Goal: Transaction & Acquisition: Purchase product/service

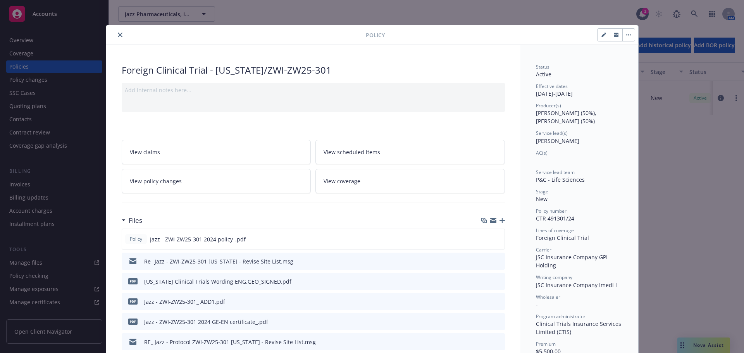
drag, startPoint x: 117, startPoint y: 35, endPoint x: 134, endPoint y: 24, distance: 21.1
click at [118, 35] on icon "close" at bounding box center [120, 35] width 5 height 5
click at [150, 13] on div "Policy Foreign Clinical Trial - [US_STATE]/ZWI-ZW25-301 Add internal notes here…" at bounding box center [372, 176] width 744 height 353
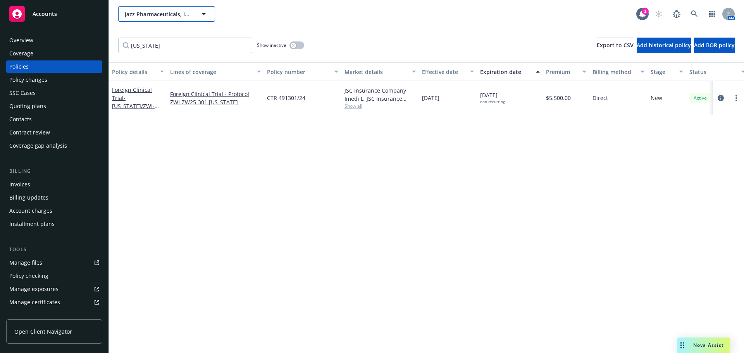
click at [150, 13] on span "Jazz Pharmaceuticals, Inc." at bounding box center [158, 14] width 67 height 8
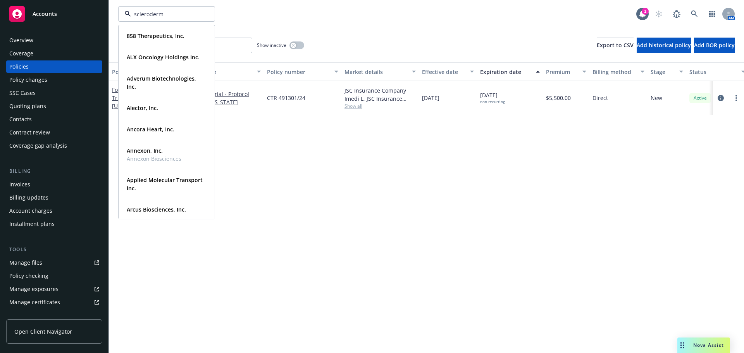
type input "[MEDICAL_DATA]"
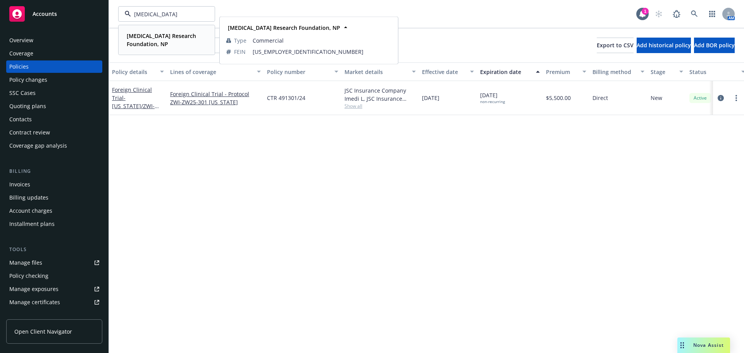
click at [146, 38] on strong "[MEDICAL_DATA] Research Foundation, NP" at bounding box center [161, 39] width 69 height 15
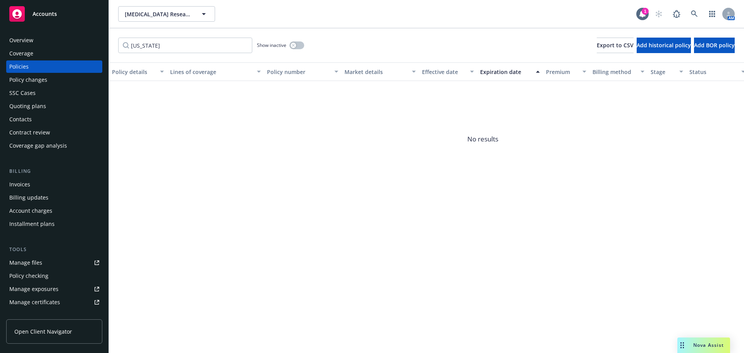
click at [44, 76] on div "Policy changes" at bounding box center [28, 80] width 38 height 12
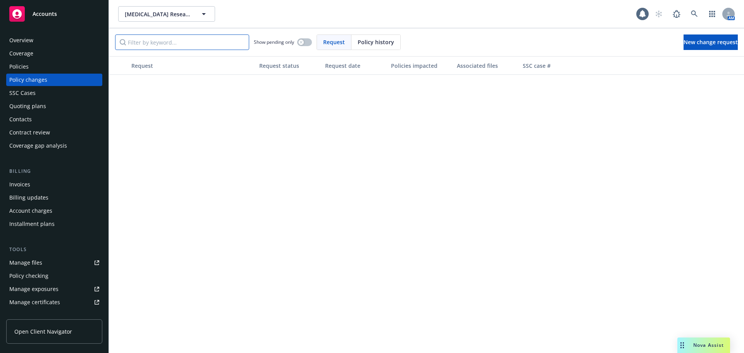
click at [180, 43] on input "Filter by keyword..." at bounding box center [182, 41] width 134 height 15
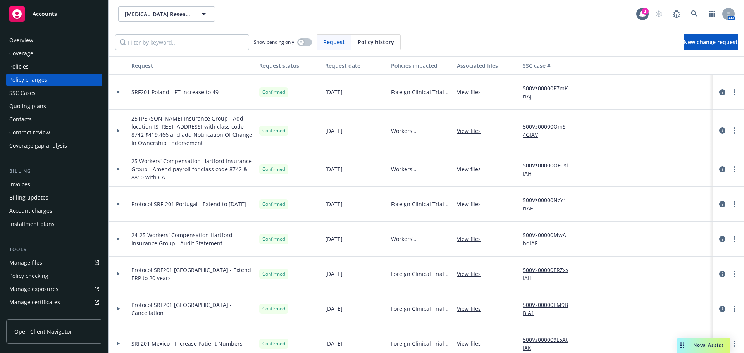
click at [67, 66] on div "Policies" at bounding box center [54, 66] width 90 height 12
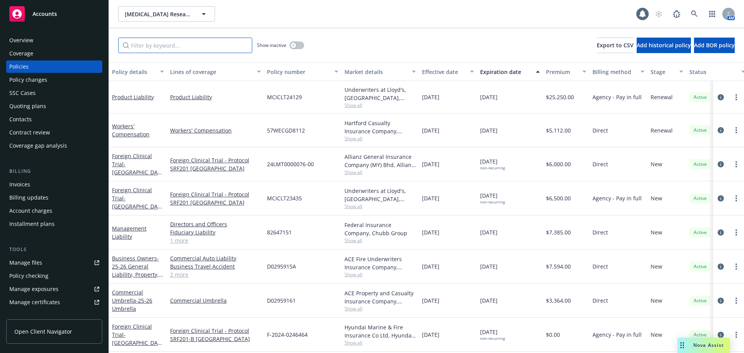
click at [177, 46] on input "Filter by keyword..." at bounding box center [185, 45] width 134 height 15
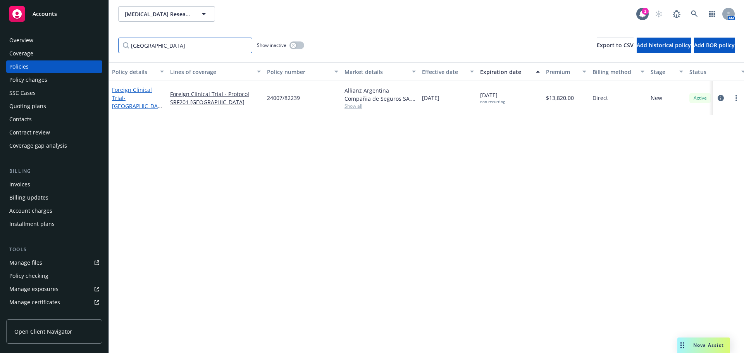
type input "[GEOGRAPHIC_DATA]"
click at [145, 103] on span "- [GEOGRAPHIC_DATA]/SRF201" at bounding box center [137, 106] width 50 height 24
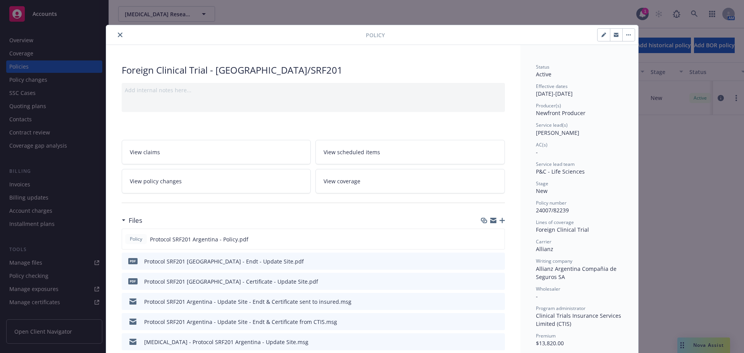
click at [499, 221] on icon "button" at bounding box center [501, 220] width 5 height 5
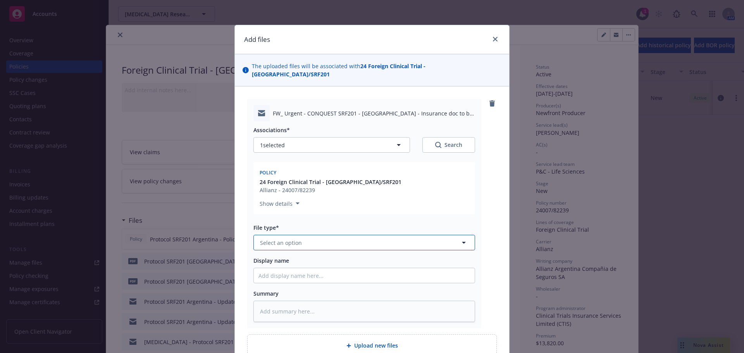
click at [302, 238] on button "Select an option" at bounding box center [364, 242] width 222 height 15
type input "em"
drag, startPoint x: 287, startPoint y: 276, endPoint x: 294, endPoint y: 272, distance: 8.7
click at [287, 279] on div "Email" at bounding box center [364, 284] width 212 height 11
type textarea "x"
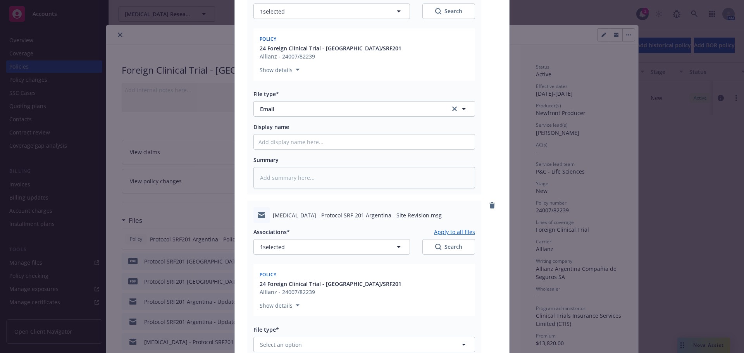
scroll to position [271, 0]
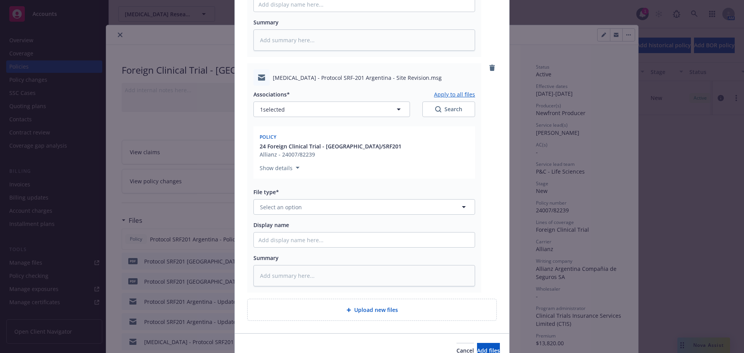
click at [289, 207] on div "Associations* Apply to all files 1 selected Search Policy 24 Foreign Clinical T…" at bounding box center [364, 186] width 222 height 201
click at [290, 203] on span "Select an option" at bounding box center [281, 207] width 42 height 8
type input "em"
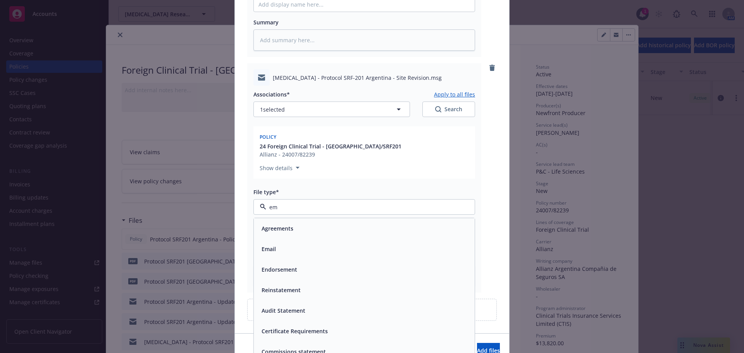
click at [279, 239] on div "Email" at bounding box center [364, 249] width 221 height 21
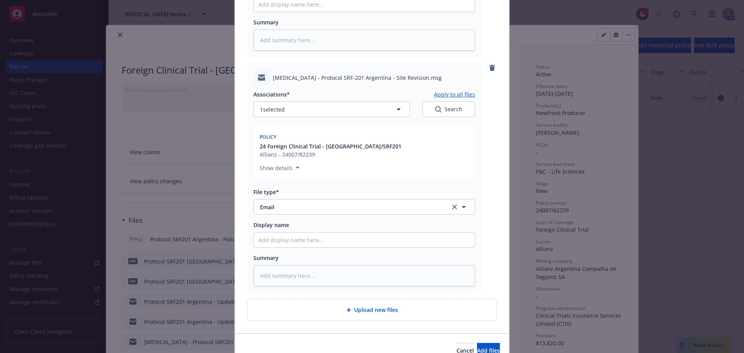
type textarea "x"
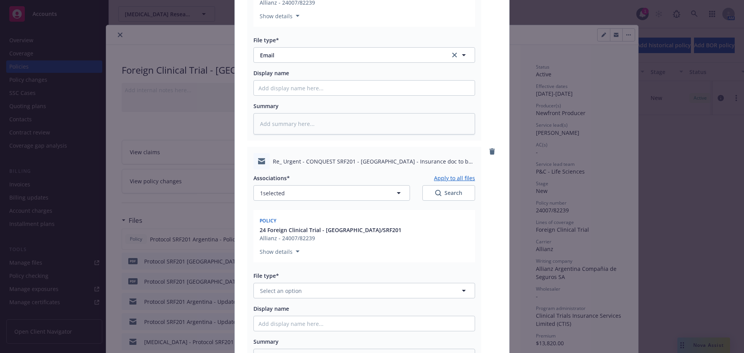
scroll to position [539, 0]
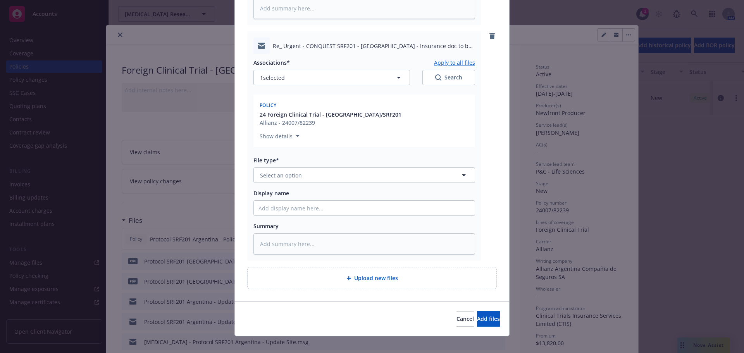
click at [306, 175] on div "Associations* Apply to all files 1 selected Search Policy 24 Foreign Clinical T…" at bounding box center [364, 154] width 222 height 201
click at [308, 167] on button "Select an option" at bounding box center [364, 174] width 222 height 15
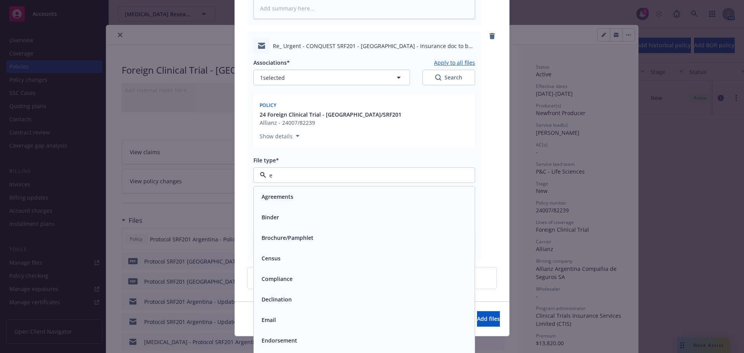
type input "em"
click at [315, 212] on div "Email" at bounding box center [364, 217] width 212 height 11
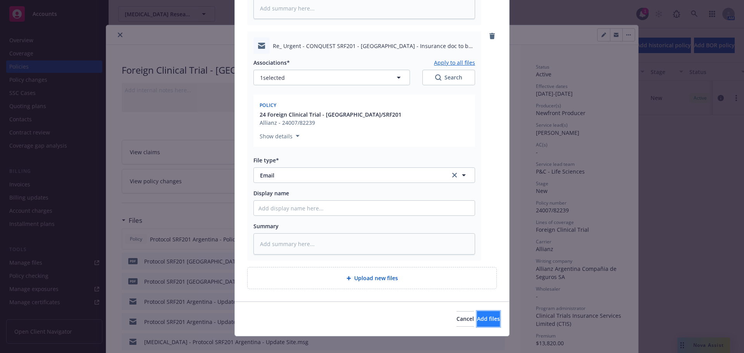
click at [482, 311] on button "Add files" at bounding box center [488, 318] width 23 height 15
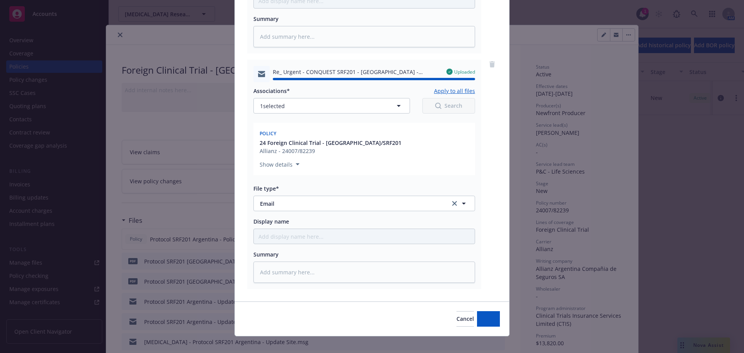
type textarea "x"
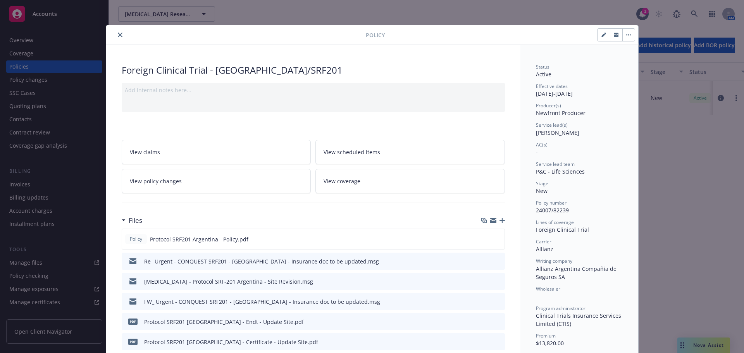
click at [118, 36] on icon "close" at bounding box center [120, 35] width 5 height 5
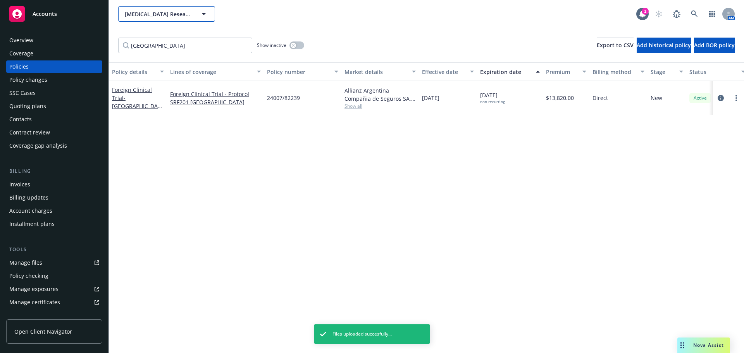
click at [153, 17] on span "[MEDICAL_DATA] Research Foundation, NP" at bounding box center [158, 14] width 67 height 8
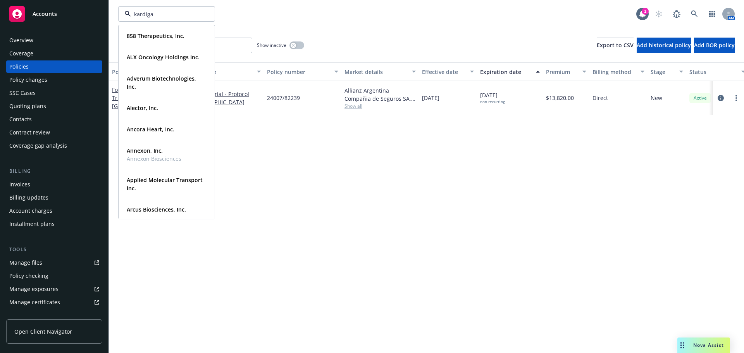
type input "kardigan"
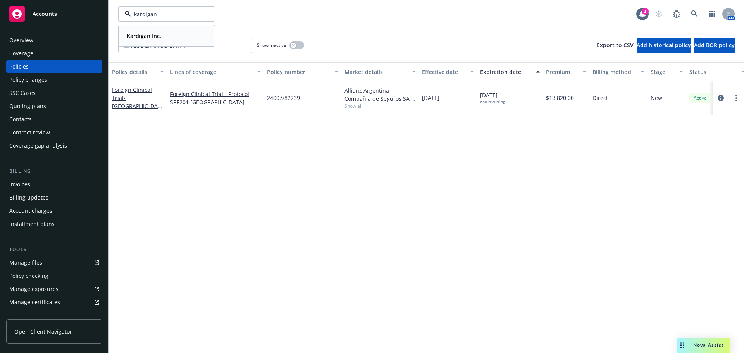
click at [160, 37] on strong "Kardigan Inc." at bounding box center [144, 35] width 34 height 7
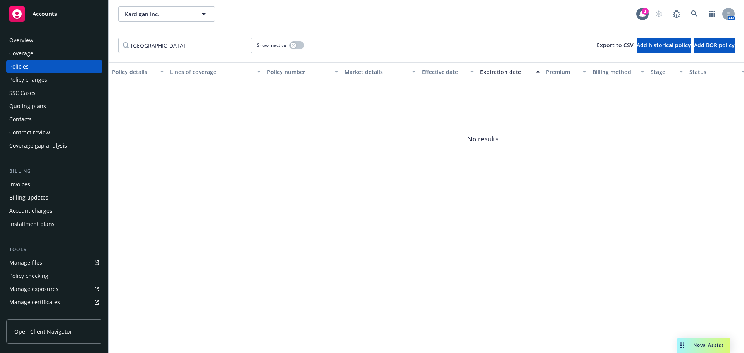
click at [41, 43] on div "Overview" at bounding box center [54, 40] width 90 height 12
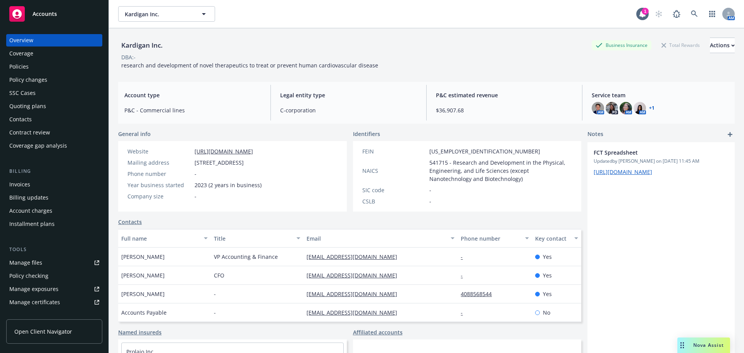
click at [52, 79] on div "Policy changes" at bounding box center [54, 80] width 90 height 12
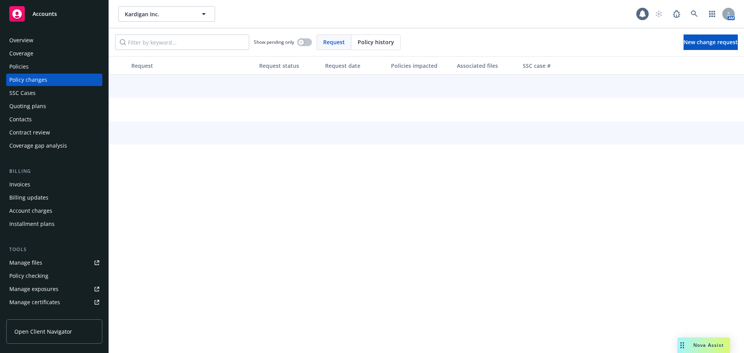
click at [45, 65] on div "Policies" at bounding box center [54, 66] width 90 height 12
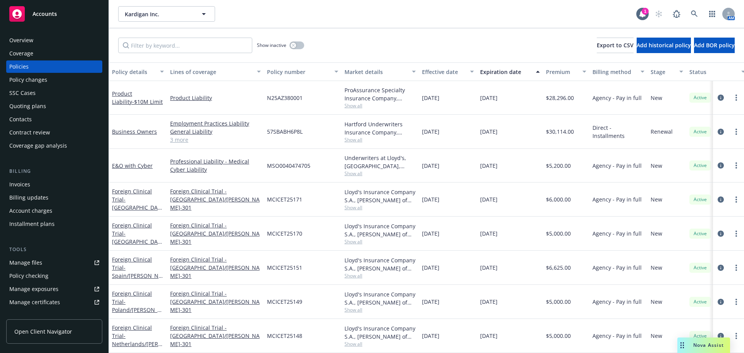
click at [35, 108] on div "Quoting plans" at bounding box center [27, 106] width 37 height 12
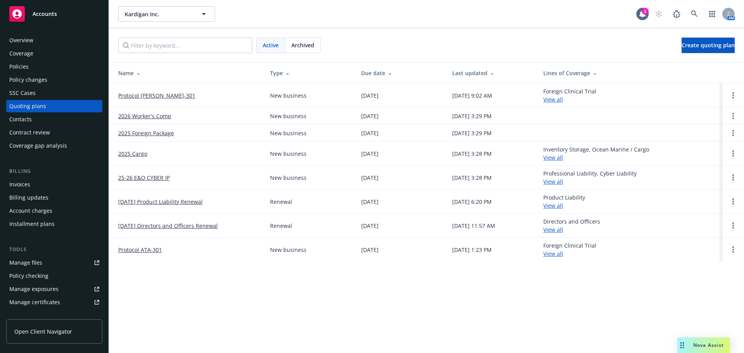
click at [134, 98] on link "Protocol [PERSON_NAME]-301" at bounding box center [156, 95] width 77 height 8
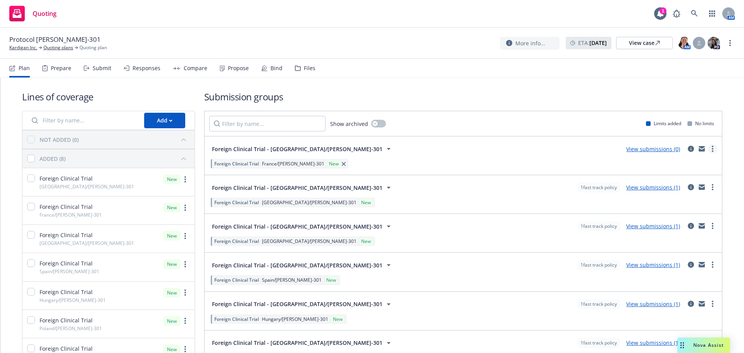
click at [708, 146] on link "more" at bounding box center [712, 148] width 9 height 9
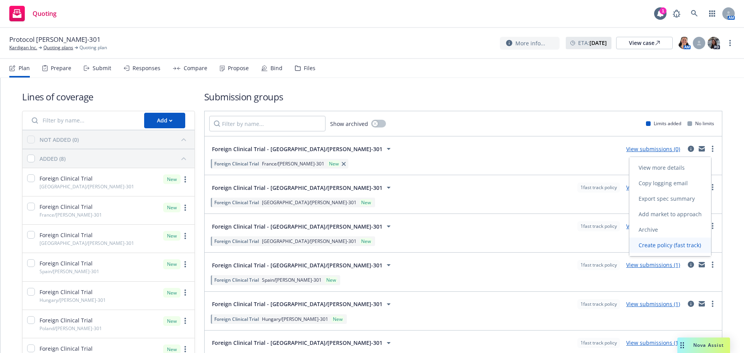
click at [658, 245] on span "Create policy (fast track)" at bounding box center [669, 244] width 81 height 7
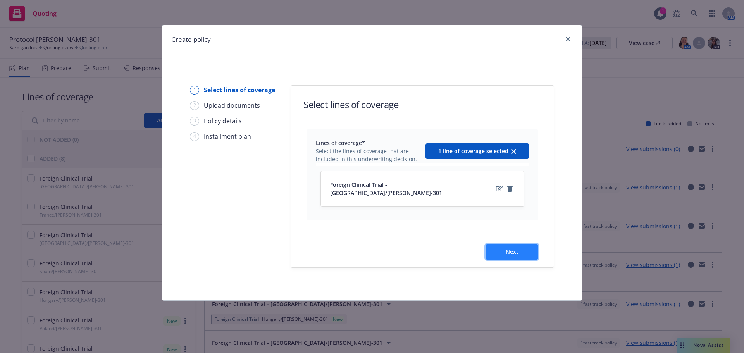
click at [523, 244] on button "Next" at bounding box center [511, 251] width 53 height 15
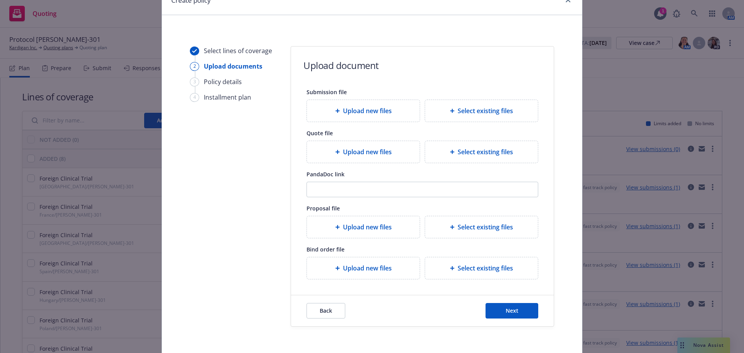
scroll to position [71, 0]
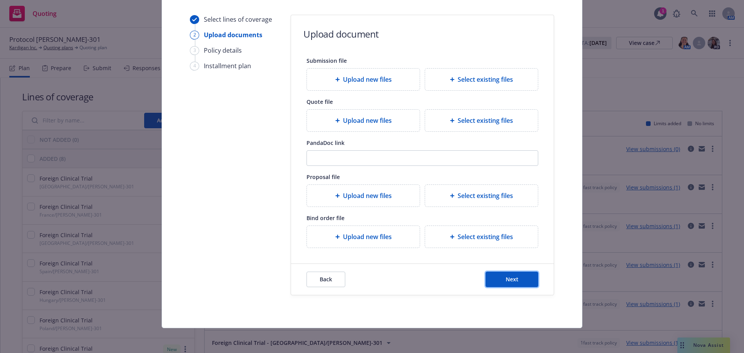
click at [533, 283] on button "Next" at bounding box center [511, 279] width 53 height 15
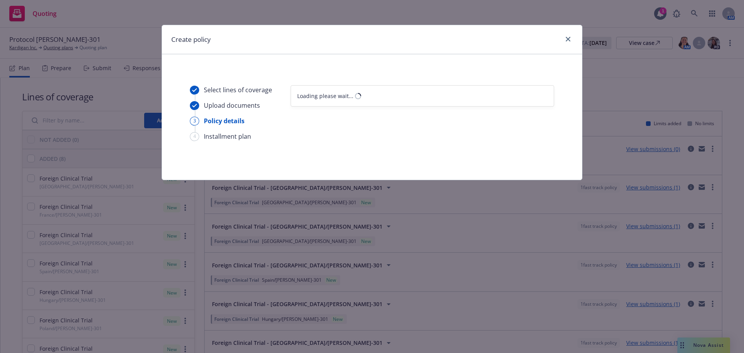
select select "12"
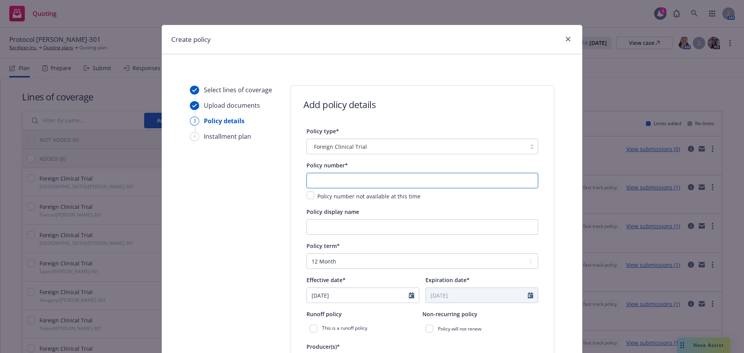
click at [385, 177] on input "text" at bounding box center [422, 180] width 232 height 15
type input "MCICET25175"
click at [354, 231] on input "Policy display name" at bounding box center [422, 226] width 232 height 15
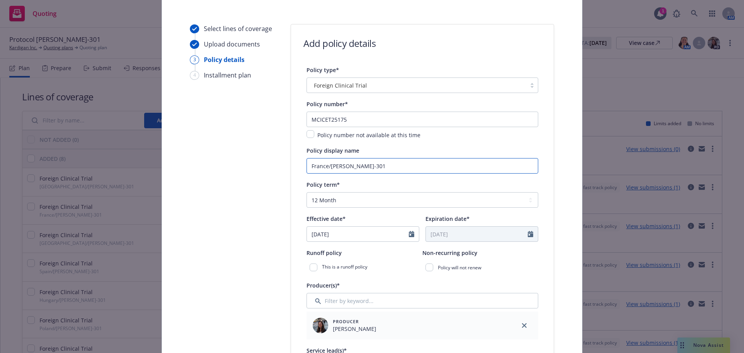
scroll to position [155, 0]
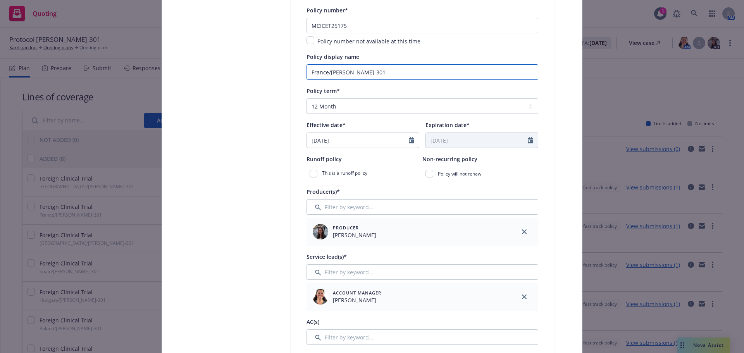
type input "France/DAN-301"
click at [353, 109] on select "Select policy term 12 Month 6 Month 4 Month 3 Month 2 Month 1 Month 36 Month (3…" at bounding box center [422, 105] width 232 height 15
select select "other"
click at [306, 98] on select "Select policy term 12 Month 6 Month 4 Month 3 Month 2 Month 1 Month 36 Month (3…" at bounding box center [422, 105] width 232 height 15
click at [349, 141] on input "09/16/2025" at bounding box center [358, 140] width 102 height 15
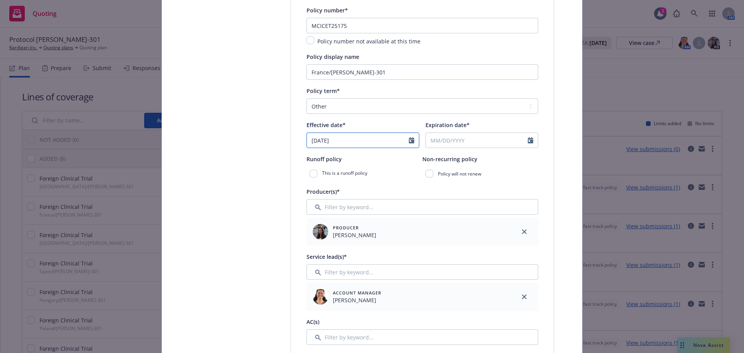
select select "9"
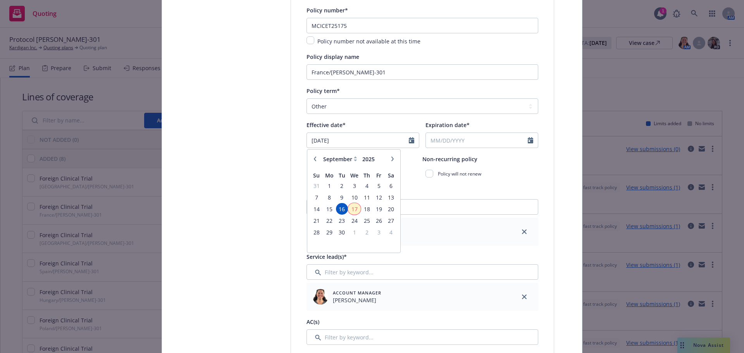
click at [353, 209] on span "17" at bounding box center [354, 209] width 11 height 10
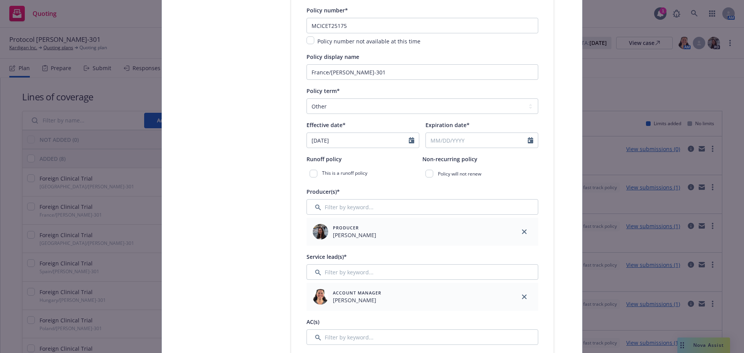
type input "09/17/2025"
click at [468, 136] on input "Expiration date*" at bounding box center [477, 140] width 102 height 15
select select "9"
type input "[DATE]"
drag, startPoint x: 251, startPoint y: 174, endPoint x: 256, endPoint y: 173, distance: 4.4
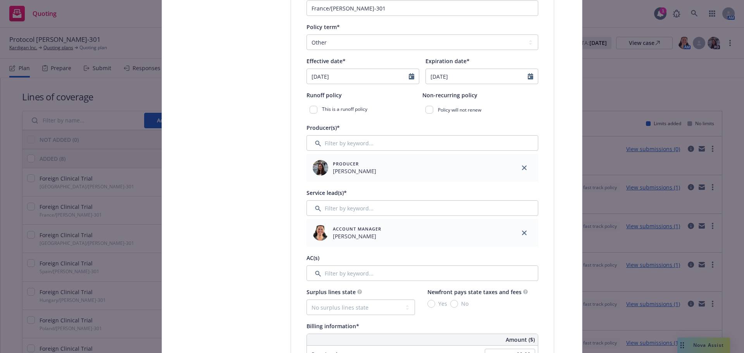
scroll to position [232, 0]
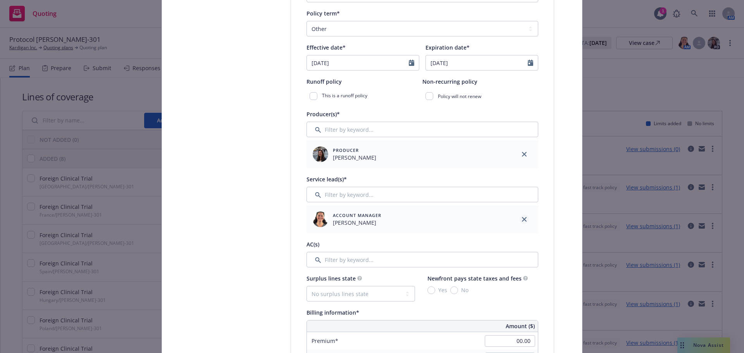
click at [523, 220] on icon "close" at bounding box center [524, 219] width 5 height 5
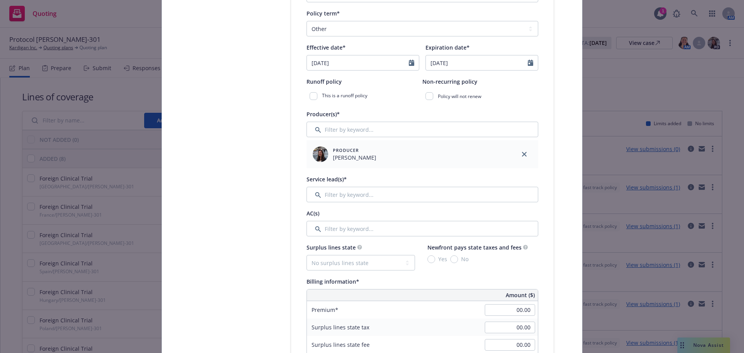
click at [355, 179] on div "Service lead(s)*" at bounding box center [422, 178] width 232 height 9
click at [355, 189] on input "Filter by keyword..." at bounding box center [422, 194] width 232 height 15
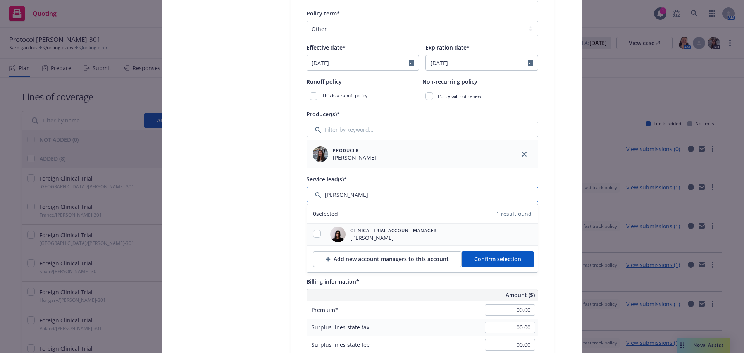
type input "ravee"
click at [317, 232] on input "checkbox" at bounding box center [317, 234] width 8 height 8
checkbox input "true"
click at [491, 265] on button "Confirm selection" at bounding box center [497, 258] width 72 height 15
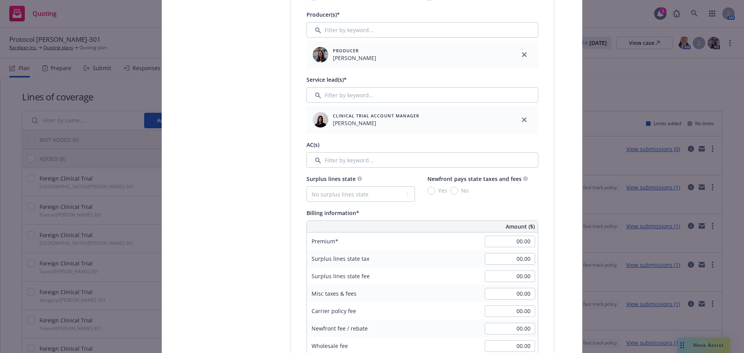
scroll to position [465, 0]
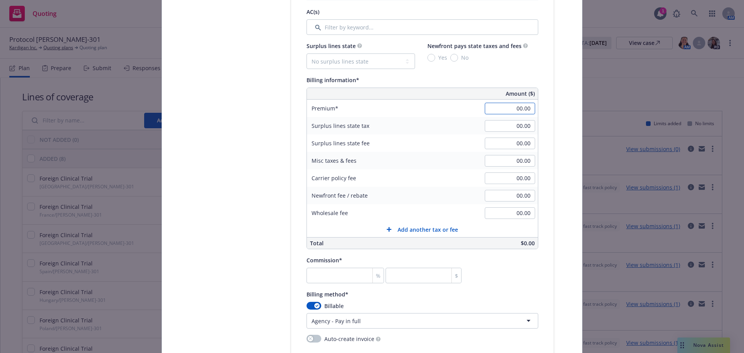
click at [519, 108] on input "00.00" at bounding box center [510, 109] width 50 height 12
type input "6,250.00"
click at [522, 213] on input "00.00" at bounding box center [510, 213] width 50 height 12
type input "1,000.00"
click at [520, 160] on input "00.00" at bounding box center [510, 161] width 50 height 12
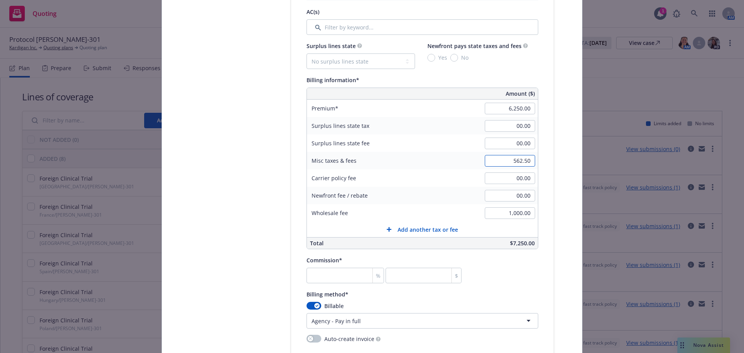
type input "562.50"
click at [334, 275] on input "number" at bounding box center [344, 275] width 77 height 15
type input "2"
type input "125"
type input "27"
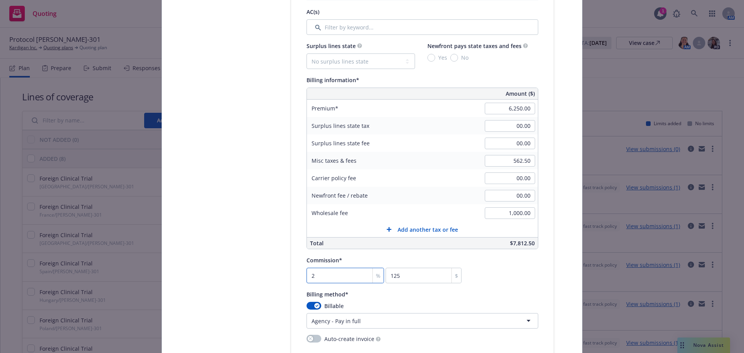
type input "1687.5"
type input "27.5"
type input "1718.75"
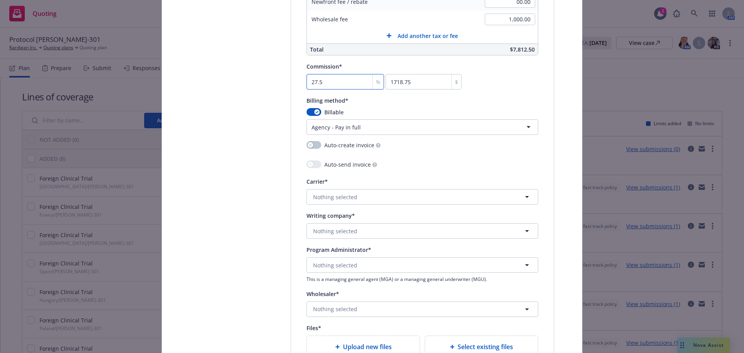
type input "27.5"
click at [351, 197] on span "Nothing selected" at bounding box center [335, 197] width 44 height 8
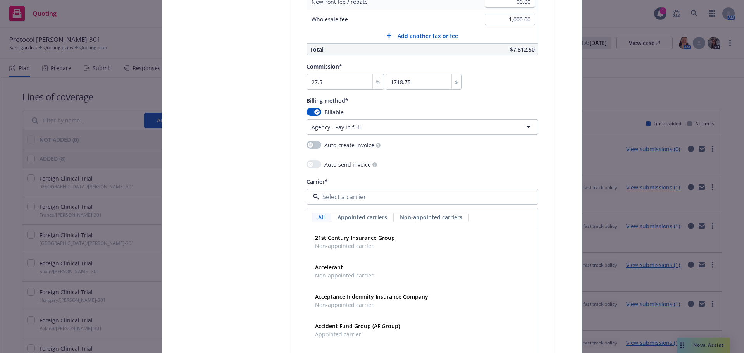
type input "c"
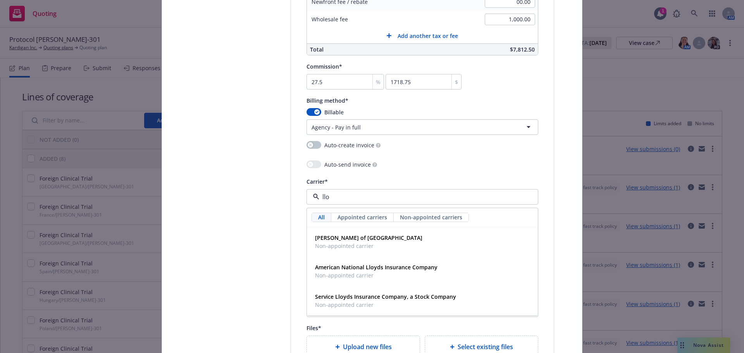
type input "lloy"
click at [357, 238] on strong "Lloyd's of London" at bounding box center [368, 237] width 107 height 7
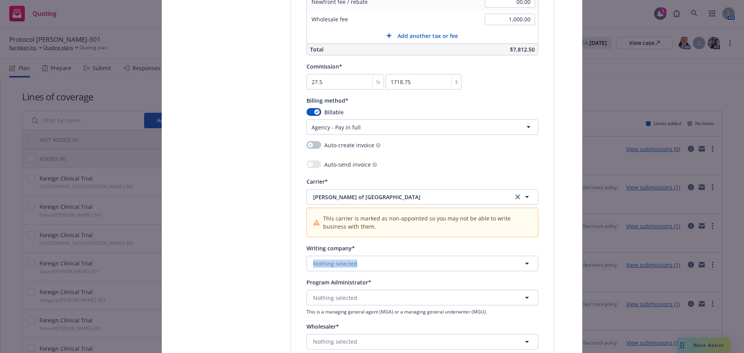
click at [356, 259] on div "Writing company* Nothing selected" at bounding box center [422, 257] width 232 height 28
click at [356, 266] on button "Nothing selected" at bounding box center [422, 263] width 232 height 15
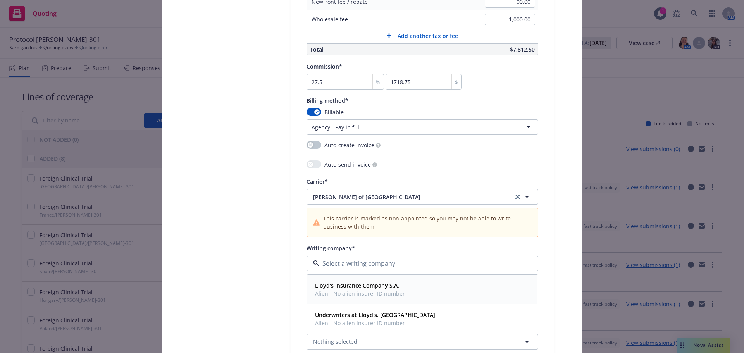
click at [377, 291] on span "Alien - No alien insurer ID number" at bounding box center [360, 293] width 90 height 8
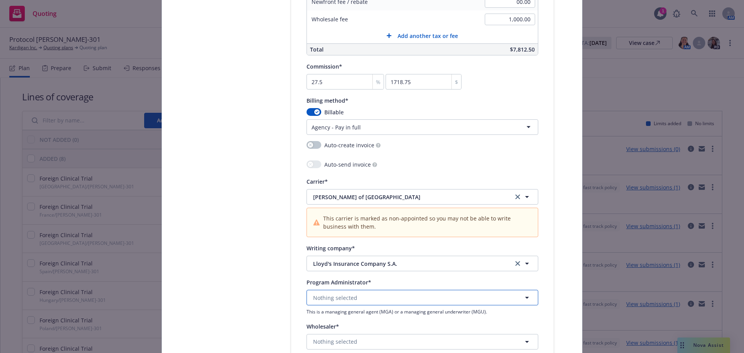
click at [339, 299] on span "Nothing selected" at bounding box center [335, 298] width 44 height 8
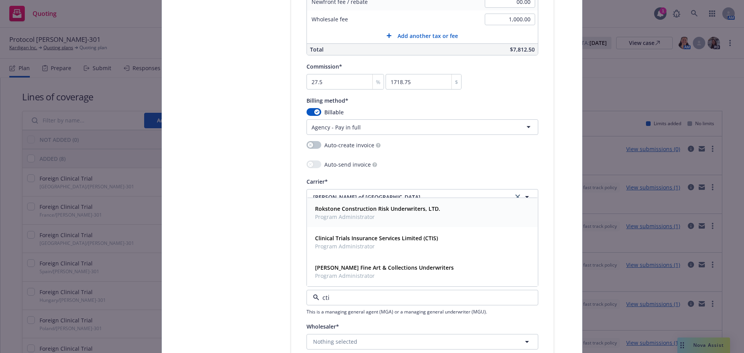
click at [376, 207] on strong "Rokstone Construction Risk Underwriters, LTD." at bounding box center [377, 208] width 125 height 7
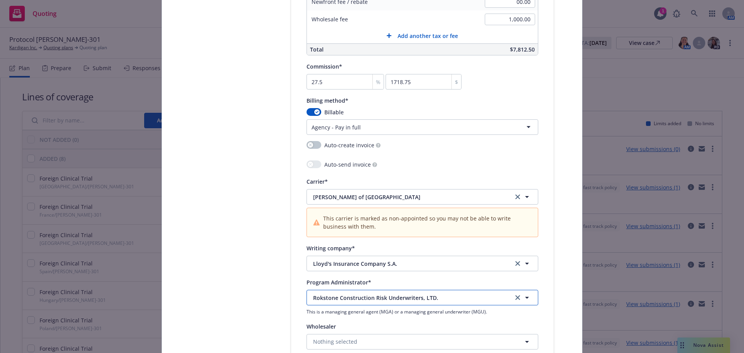
click at [358, 298] on span "Rokstone Construction Risk Underwriters, LTD." at bounding box center [407, 298] width 188 height 8
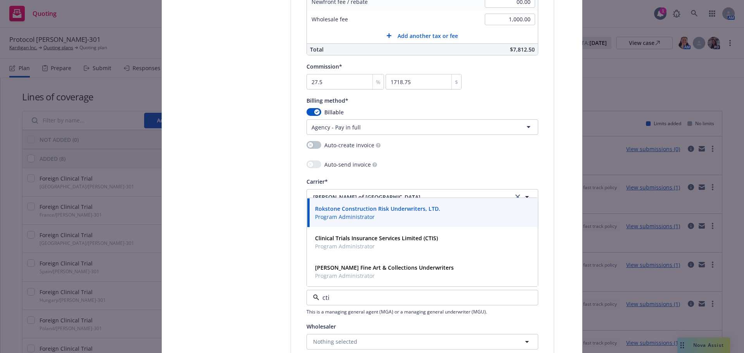
type input "ctis"
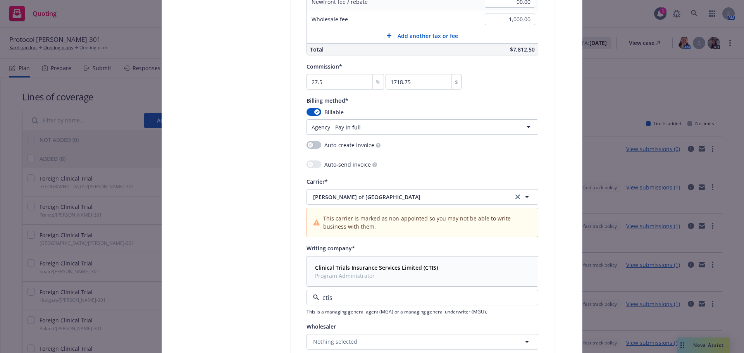
click at [386, 268] on strong "Clinical Trials Insurance Services Limited (CTIS)" at bounding box center [376, 267] width 123 height 7
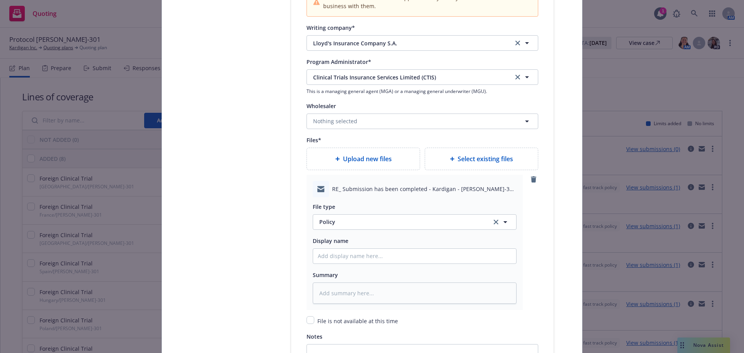
scroll to position [891, 0]
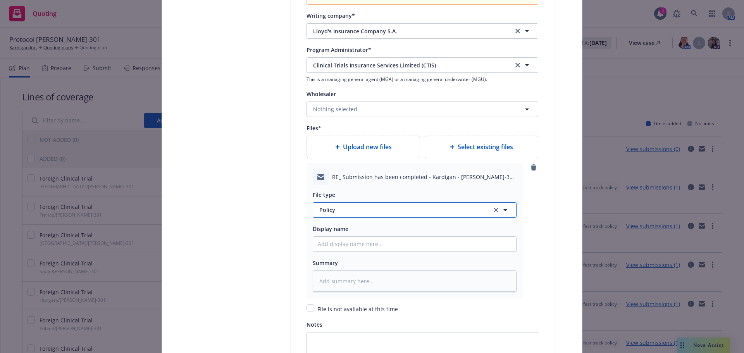
click at [353, 208] on span "Policy" at bounding box center [400, 210] width 163 height 8
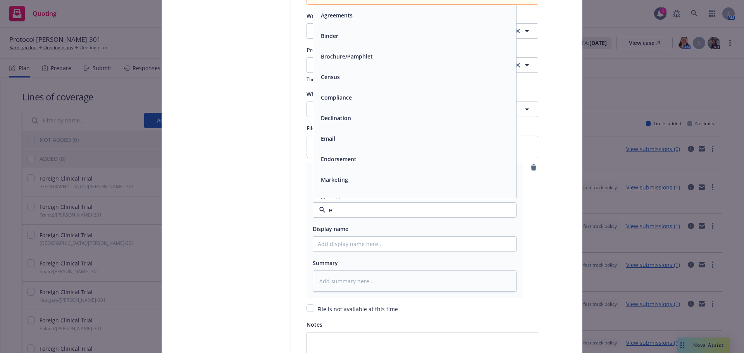
type input "em"
click at [329, 38] on span "Email" at bounding box center [328, 36] width 14 height 8
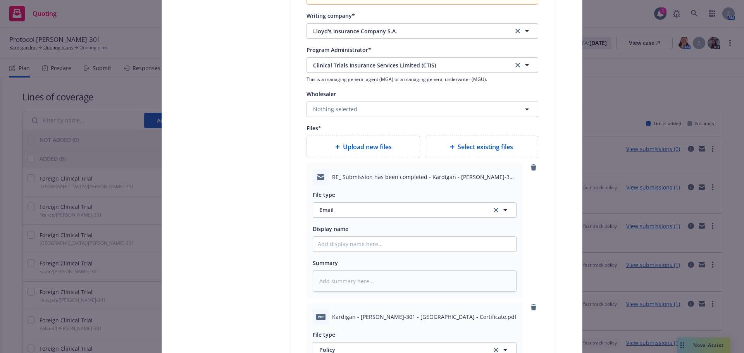
type textarea "x"
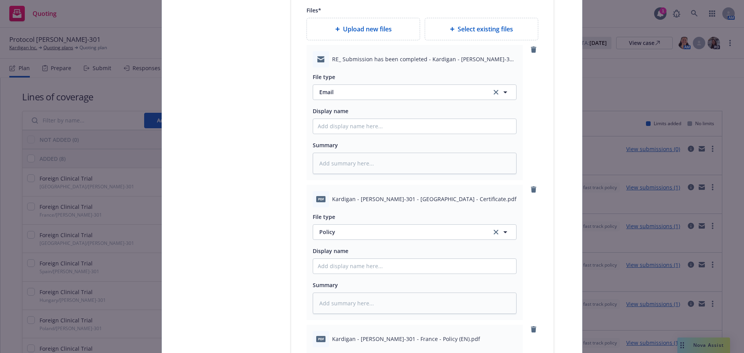
scroll to position [1124, 0]
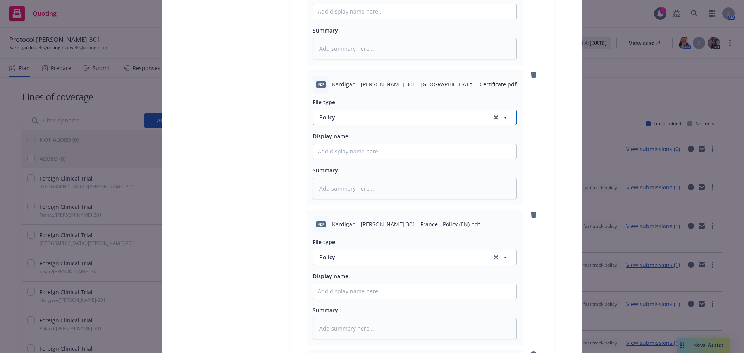
click at [355, 116] on span "Policy" at bounding box center [400, 117] width 163 height 8
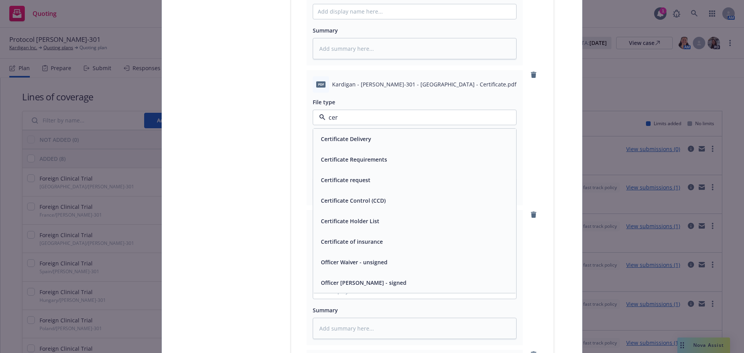
type input "cert"
click at [403, 237] on div "Certificate of insurance" at bounding box center [415, 241] width 194 height 11
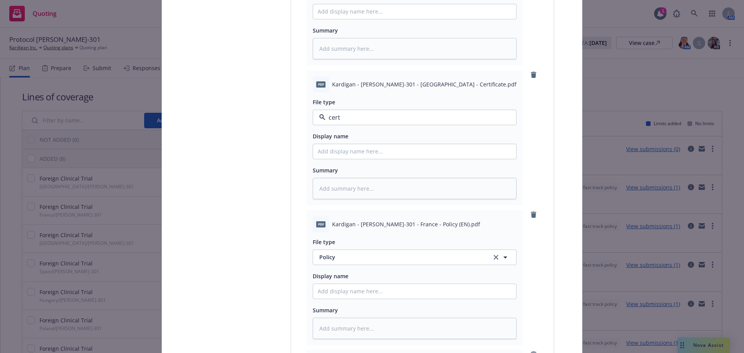
type textarea "x"
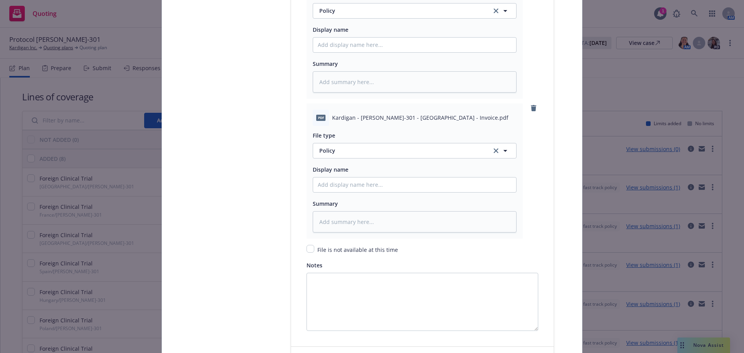
scroll to position [1511, 0]
click at [385, 144] on button "Policy" at bounding box center [415, 149] width 204 height 15
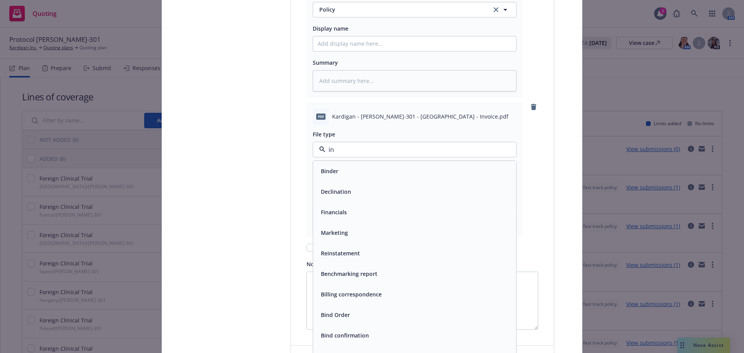
type input "inv"
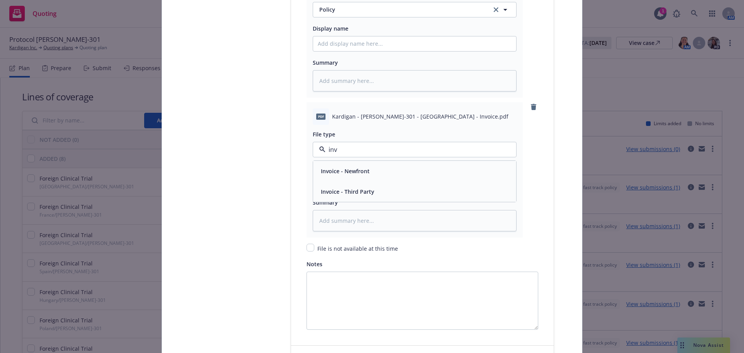
click at [380, 201] on div "Invoice - Third Party" at bounding box center [414, 191] width 203 height 21
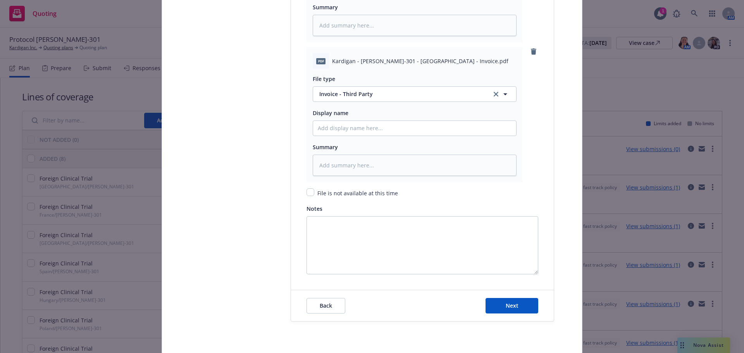
scroll to position [1593, 0]
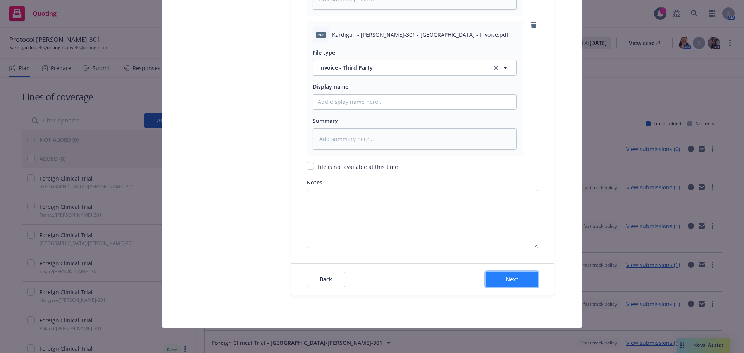
click at [522, 281] on button "Next" at bounding box center [511, 279] width 53 height 15
type textarea "x"
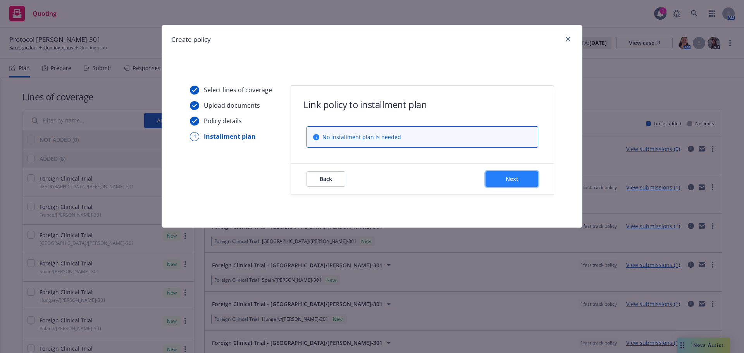
click at [522, 176] on button "Next" at bounding box center [511, 178] width 53 height 15
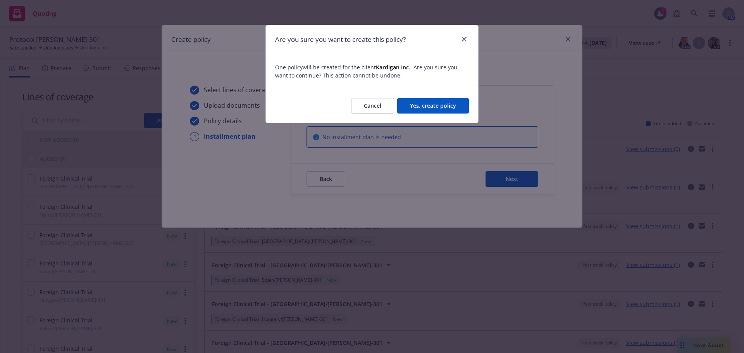
click at [448, 107] on button "Yes, create policy" at bounding box center [433, 105] width 72 height 15
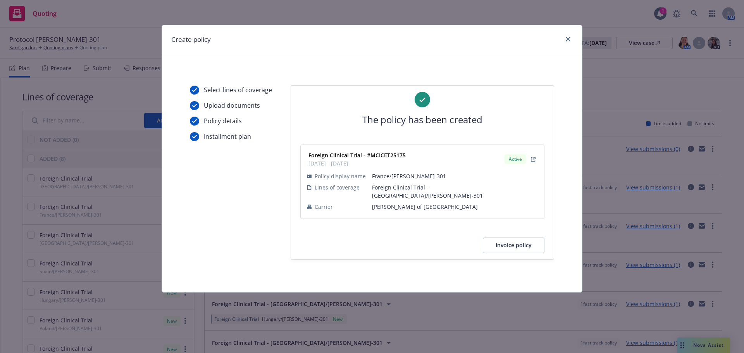
click at [526, 240] on button "Invoice policy" at bounding box center [514, 245] width 62 height 15
